Goal: Task Accomplishment & Management: Manage account settings

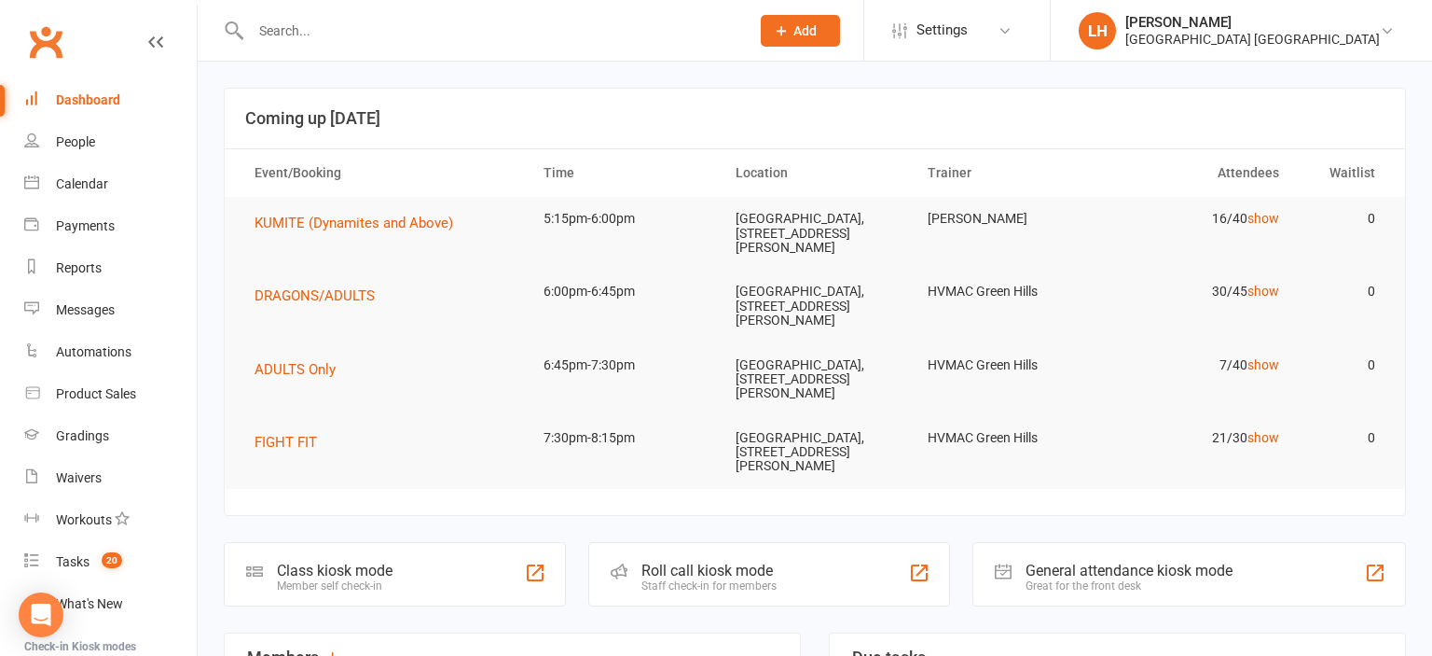
click at [319, 34] on input "text" at bounding box center [490, 31] width 491 height 26
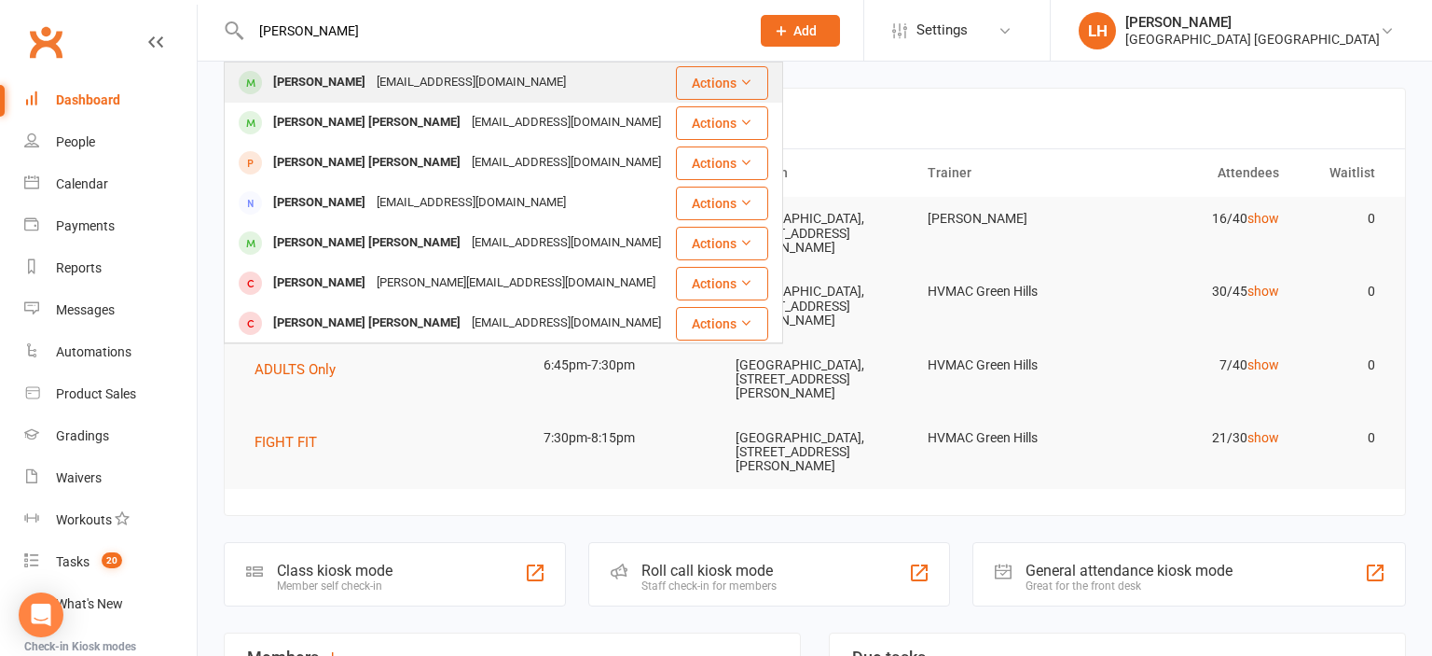
type input "[PERSON_NAME]"
click at [380, 90] on div "[EMAIL_ADDRESS][DOMAIN_NAME]" at bounding box center [471, 82] width 201 height 27
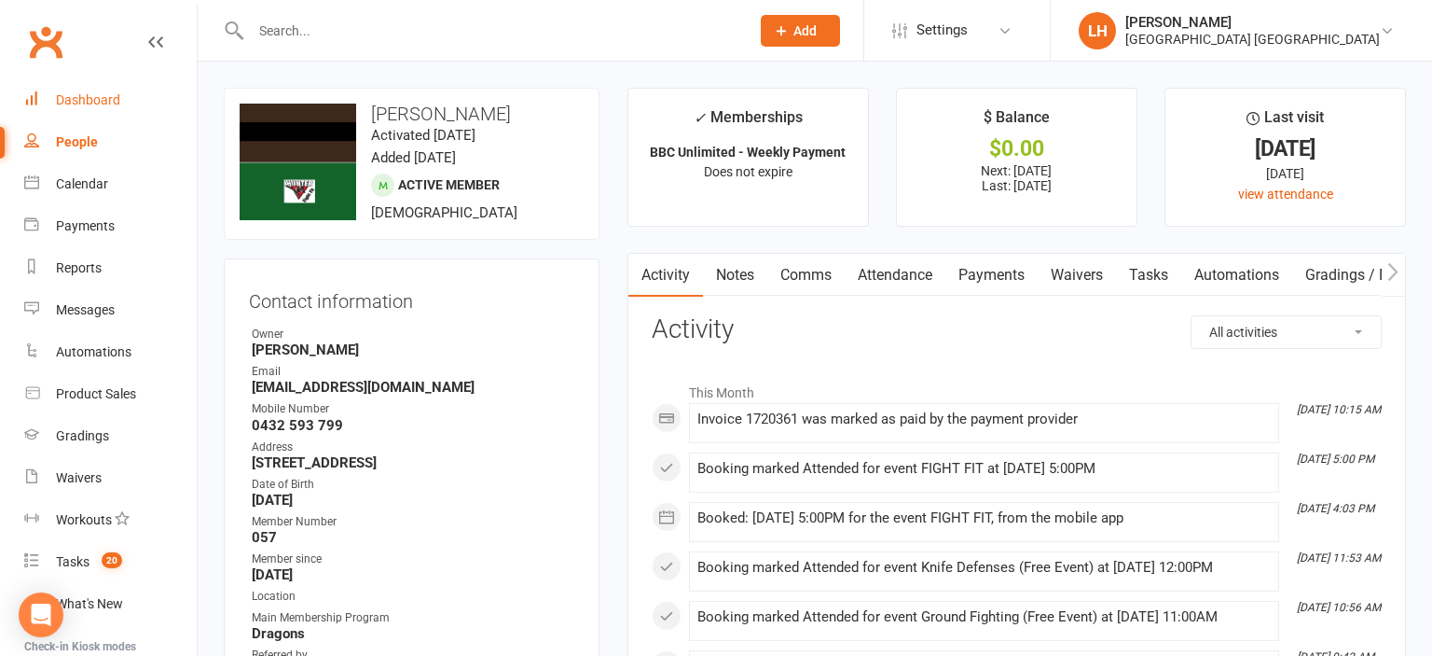
click at [52, 105] on link "Dashboard" at bounding box center [110, 100] width 173 height 42
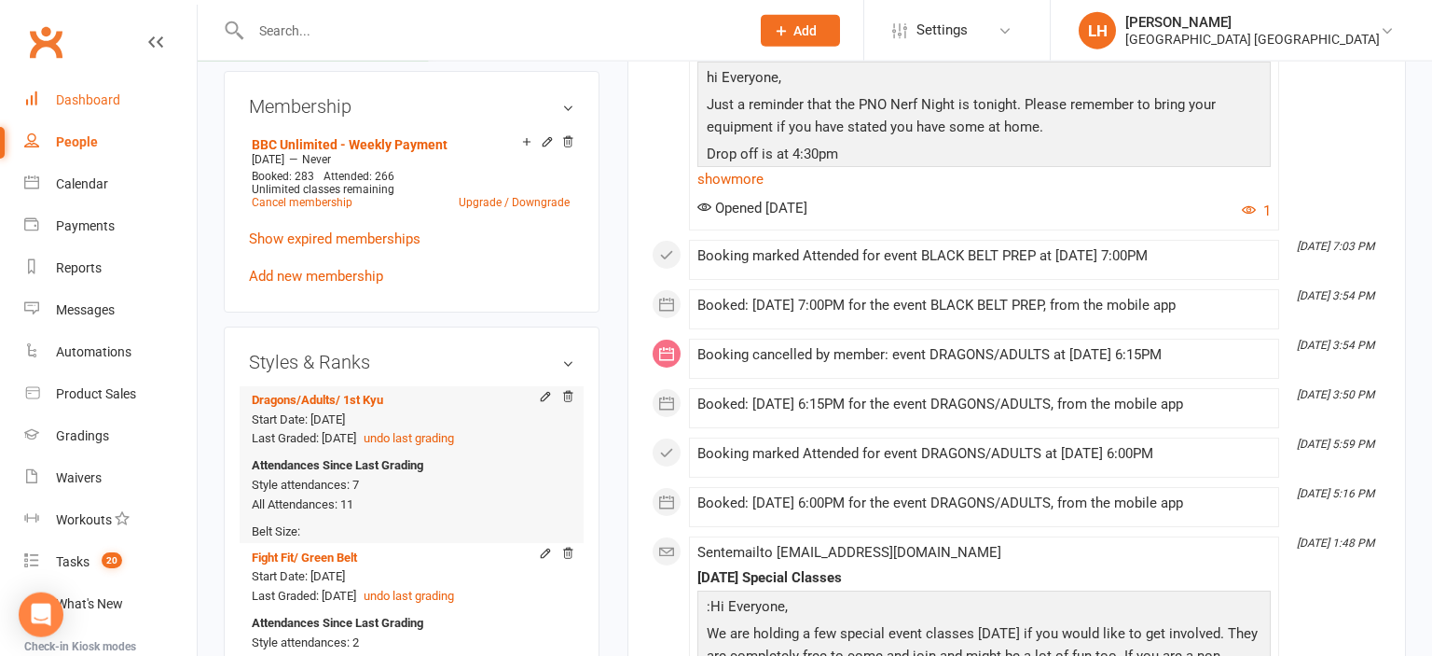
scroll to position [886, 0]
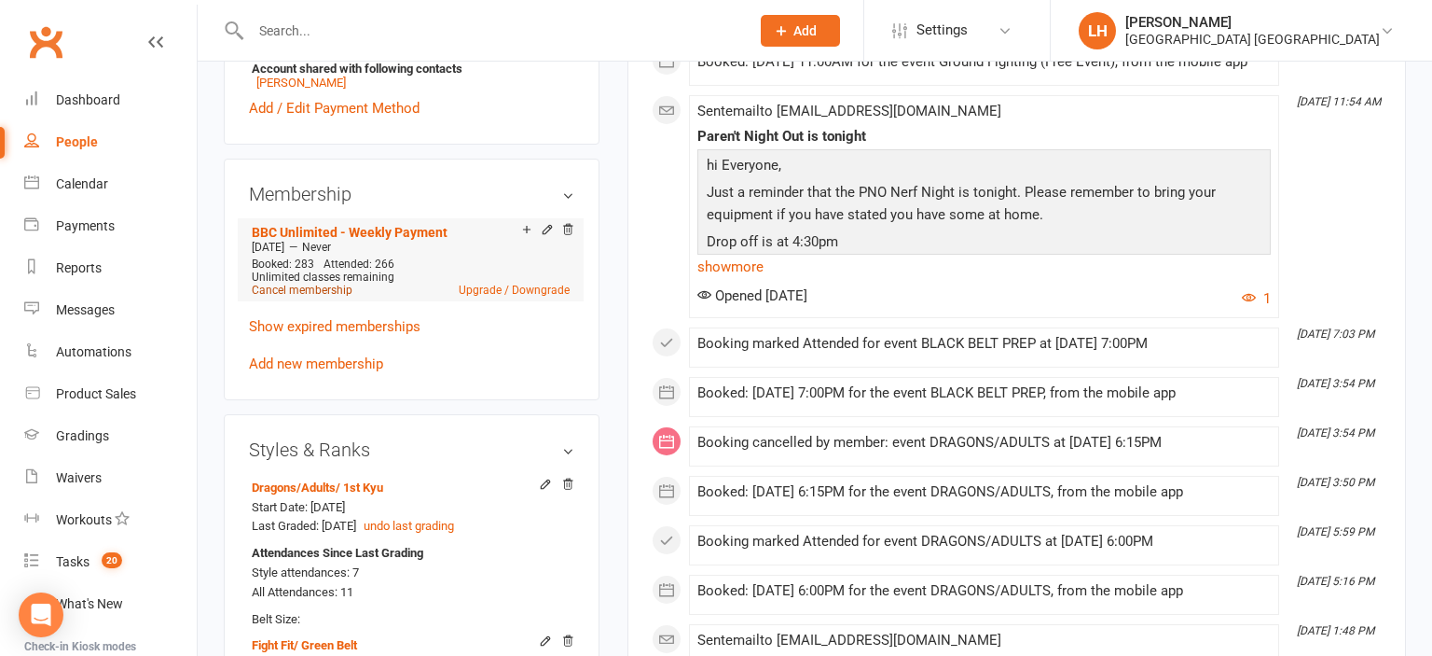
click at [318, 296] on link "Cancel membership" at bounding box center [302, 290] width 101 height 13
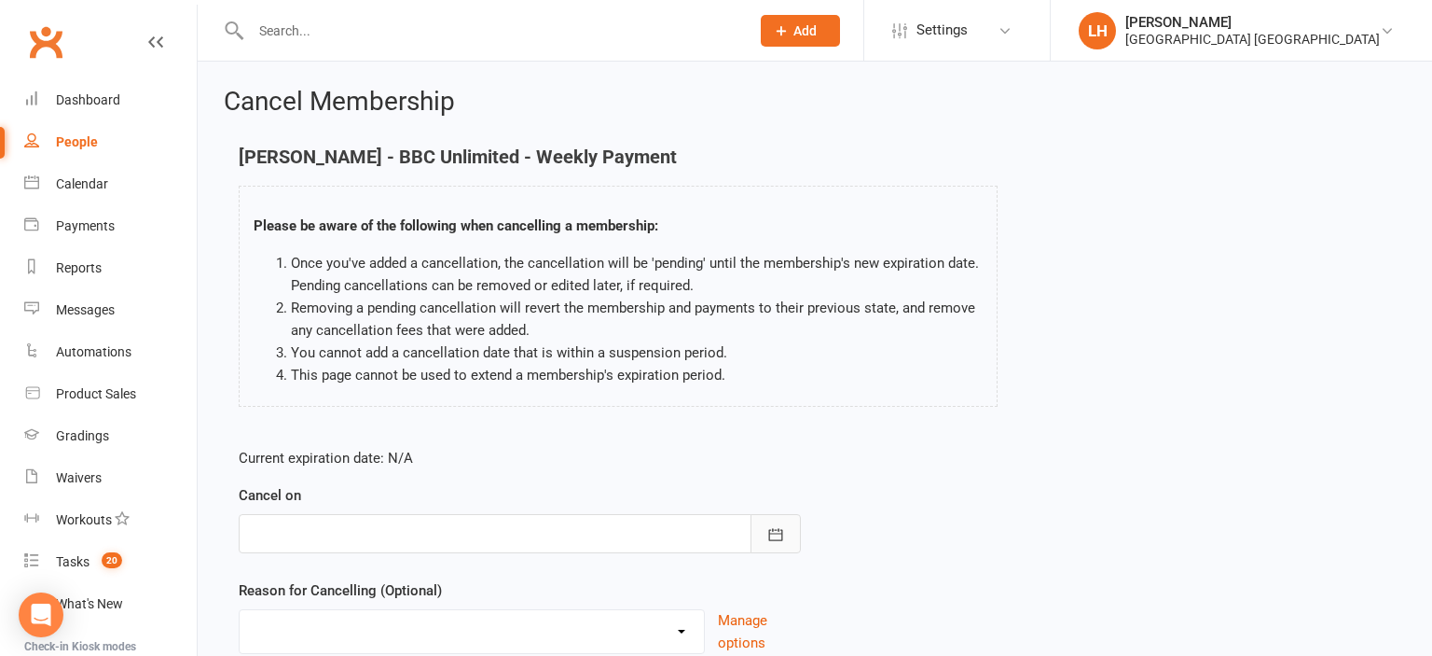
click at [778, 529] on icon "button" at bounding box center [776, 534] width 19 height 19
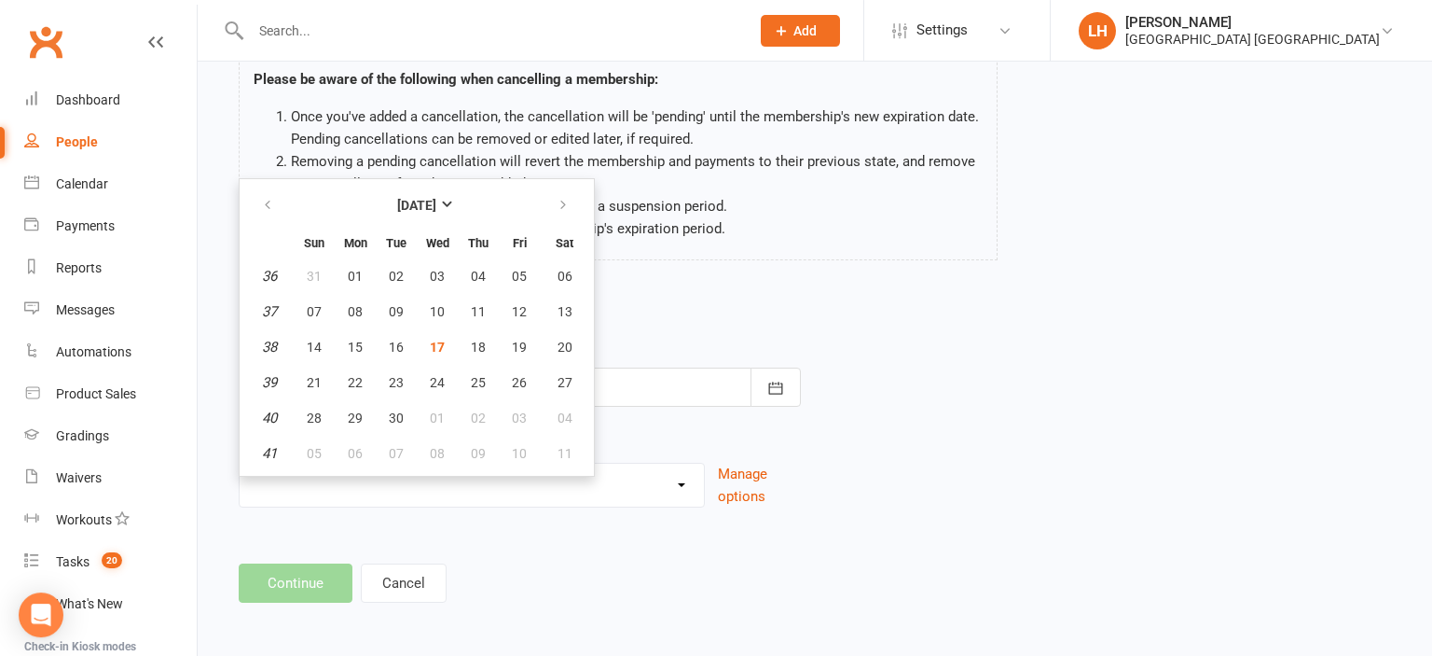
scroll to position [147, 0]
click at [555, 203] on button "button" at bounding box center [565, 204] width 40 height 34
click at [440, 341] on span "15" at bounding box center [437, 346] width 15 height 15
type input "[DATE]"
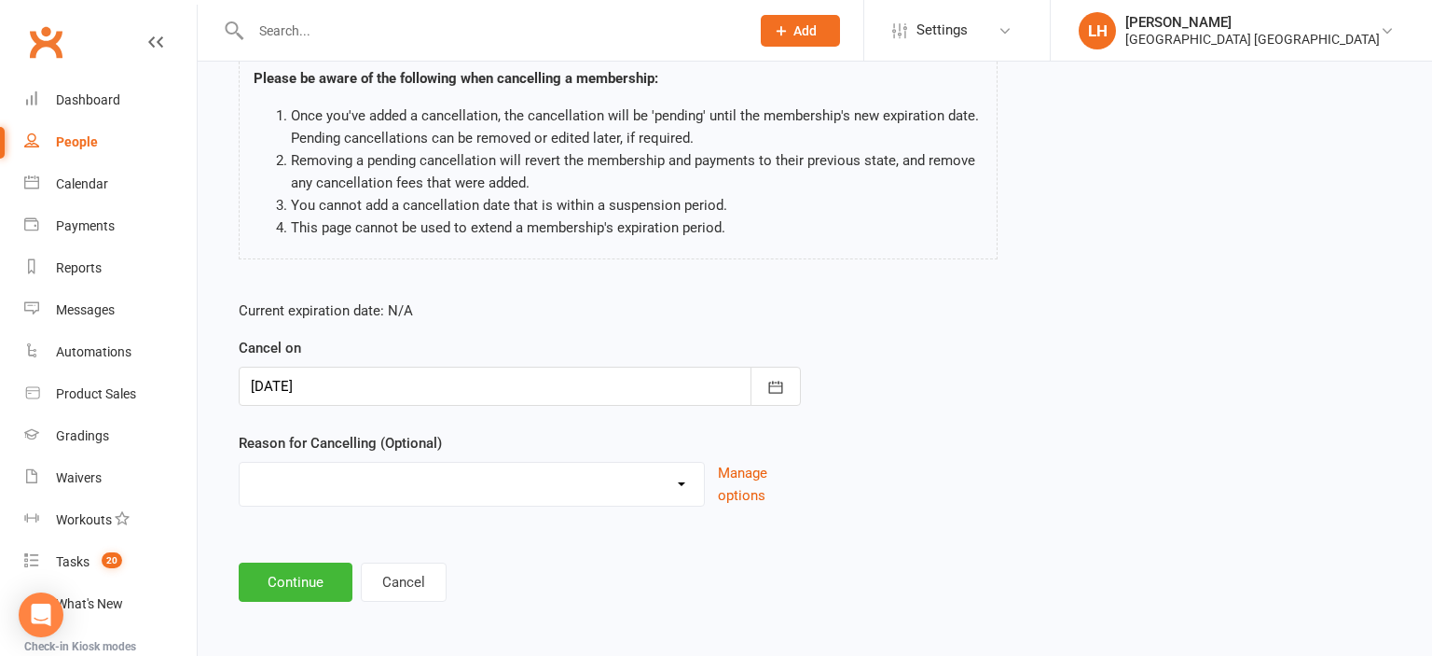
click at [240, 463] on select "Changing Membership plan Failed Payments family/work Holiday Injury Lost Intere…" at bounding box center [472, 481] width 464 height 37
select select "12"
click option "Other Sport" at bounding box center [0, 0] width 0 height 0
click at [296, 581] on button "Continue" at bounding box center [296, 581] width 114 height 39
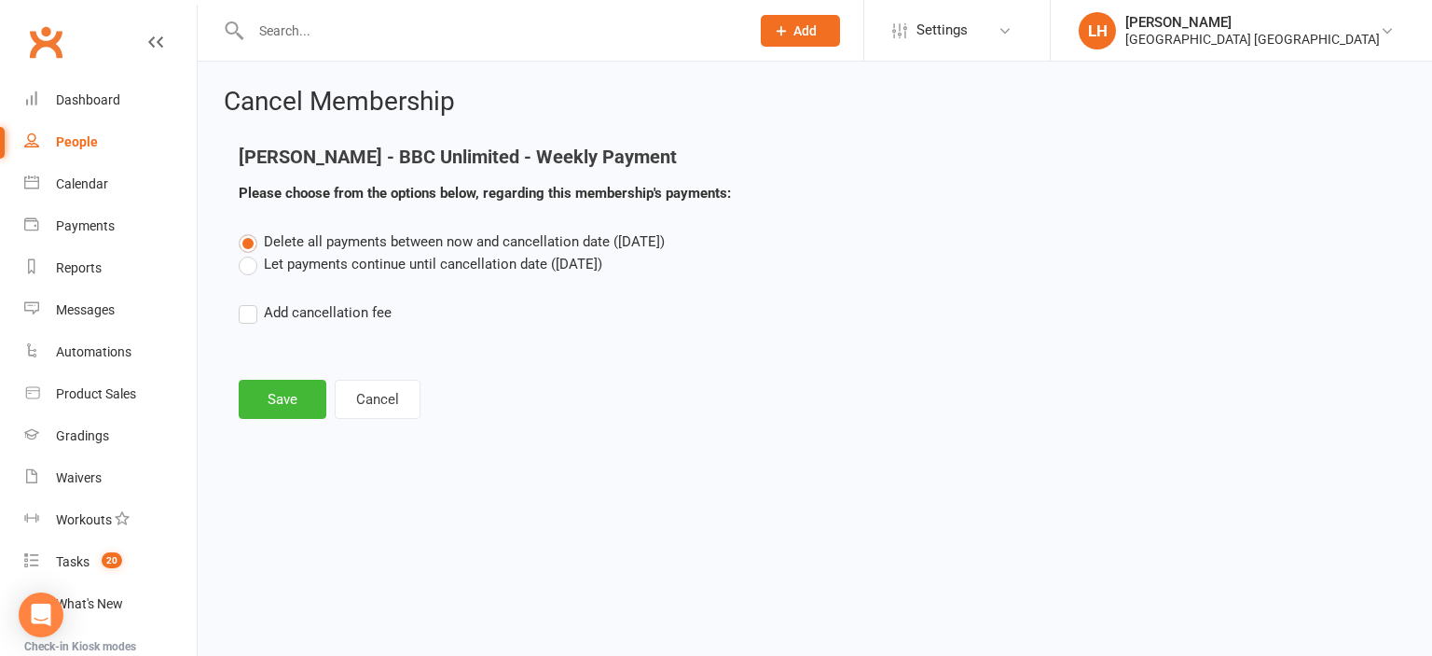
scroll to position [0, 0]
click at [303, 260] on label "Let payments continue until cancellation date ([DATE])" at bounding box center [421, 264] width 364 height 22
click at [251, 253] on input "Let payments continue until cancellation date ([DATE])" at bounding box center [245, 253] width 12 height 0
click at [286, 399] on button "Save" at bounding box center [283, 399] width 88 height 39
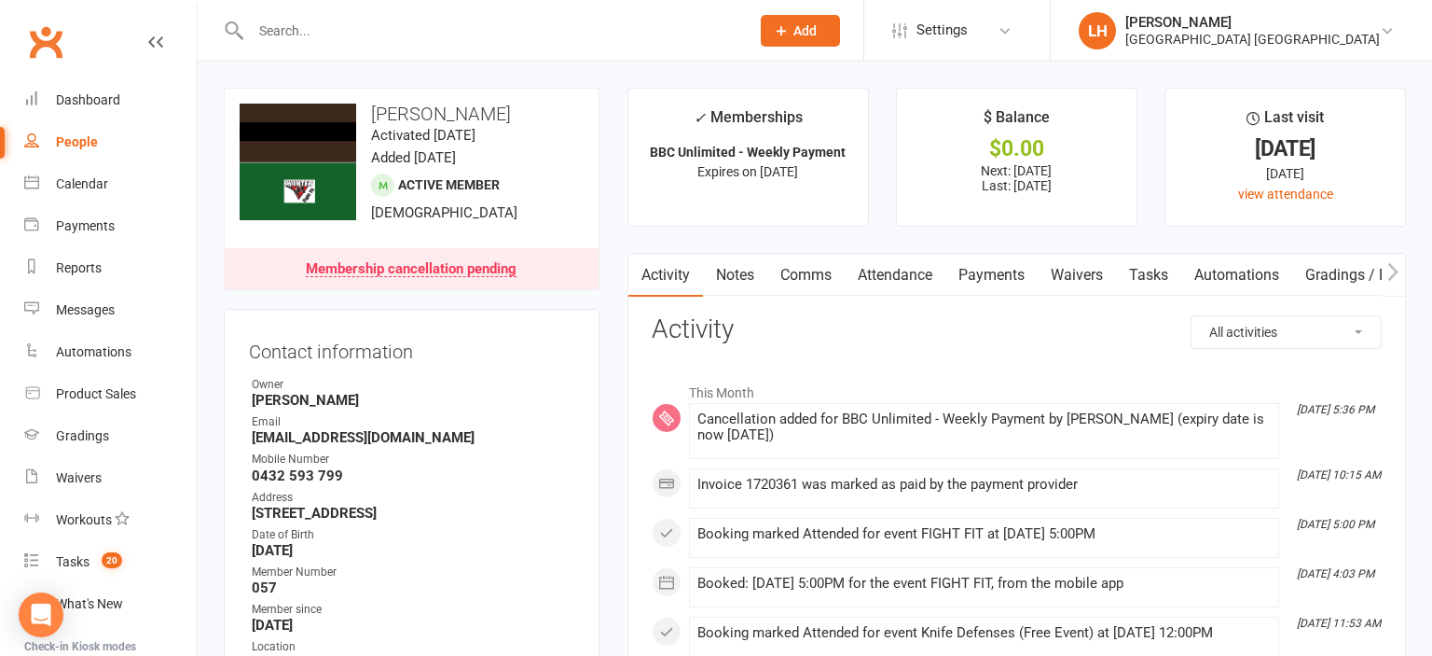
click at [991, 268] on link "Payments" at bounding box center [992, 275] width 92 height 43
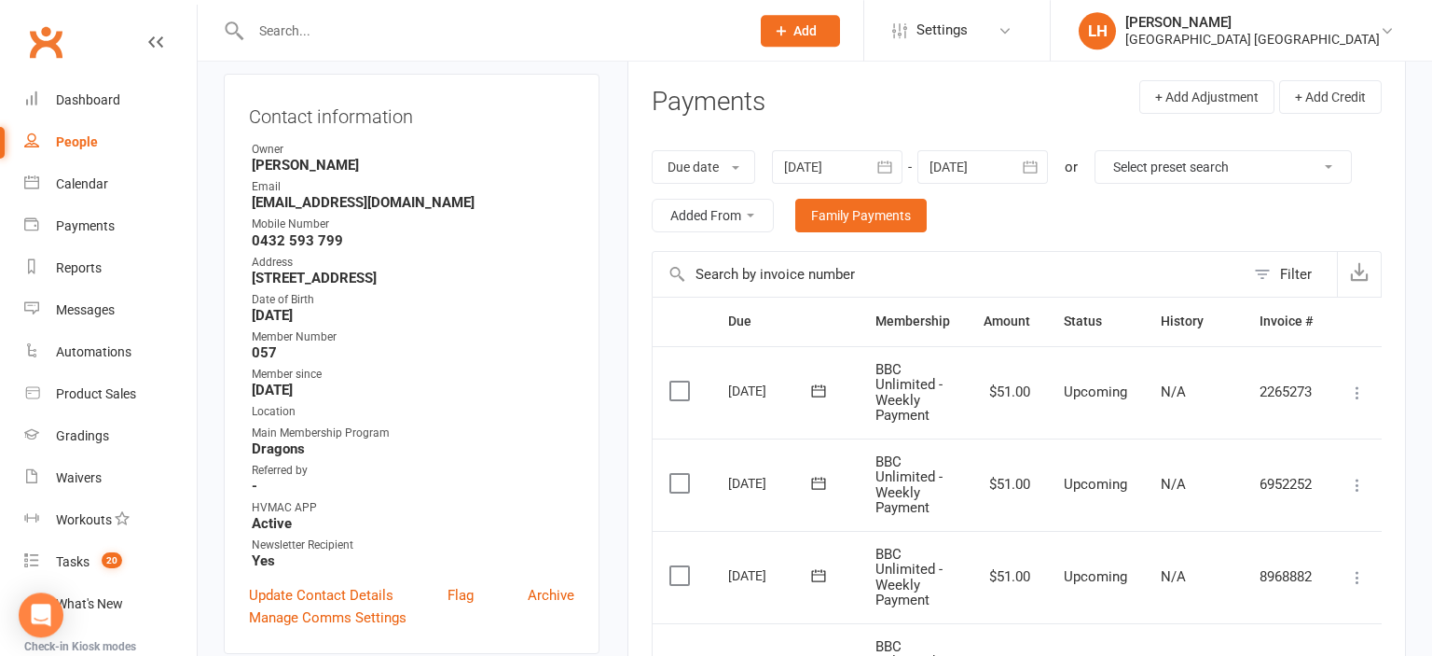
scroll to position [295, 0]
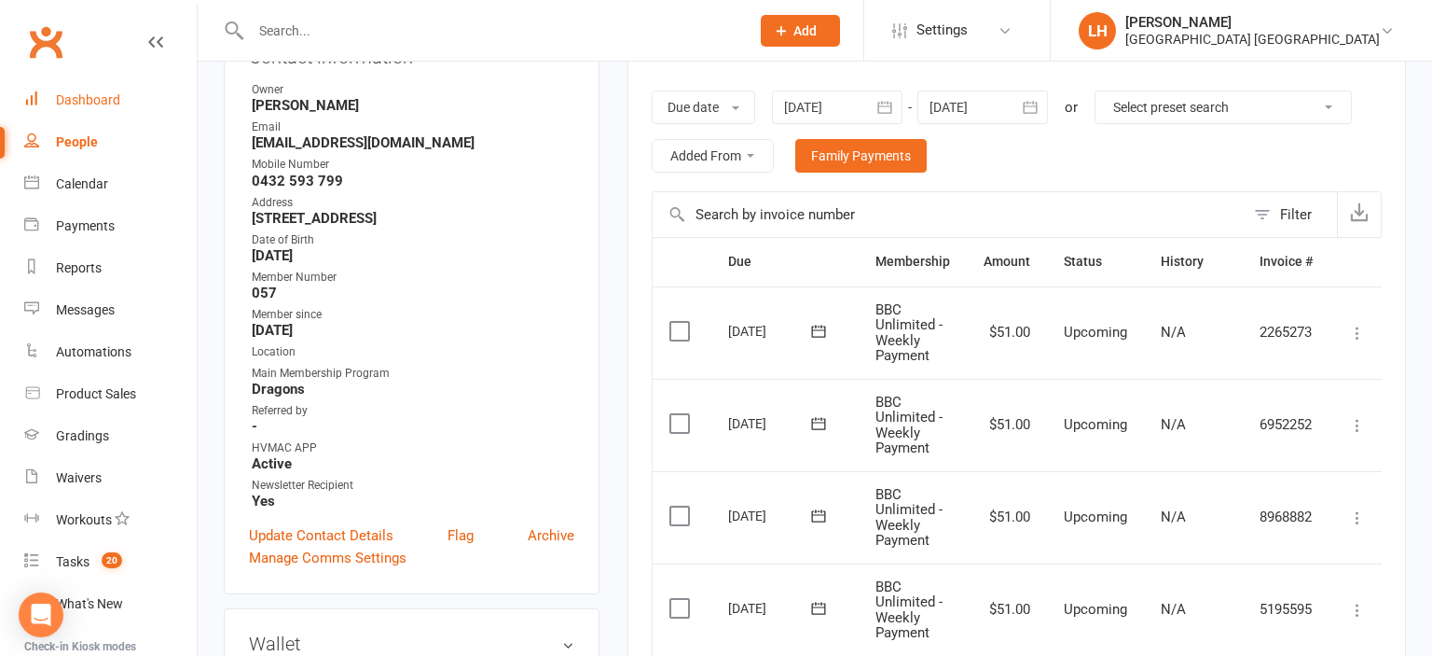
click at [85, 104] on div "Dashboard" at bounding box center [88, 99] width 64 height 15
